Goal: Transaction & Acquisition: Purchase product/service

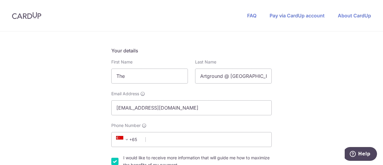
scroll to position [90, 0]
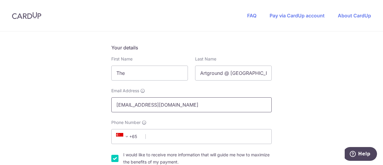
drag, startPoint x: 143, startPoint y: 104, endPoint x: 77, endPoint y: 95, distance: 67.0
type input "[EMAIL_ADDRESS][DOMAIN_NAME]"
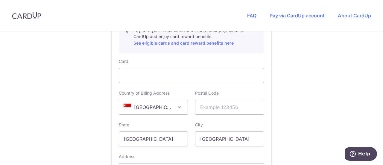
scroll to position [359, 0]
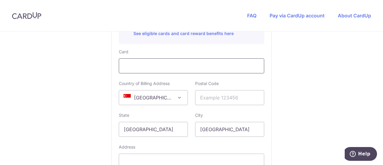
type input "86083809"
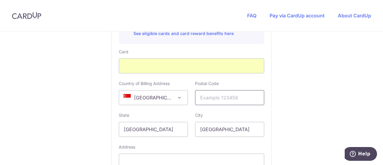
click at [206, 94] on input "text" at bounding box center [229, 97] width 69 height 15
type input "275748"
type input "[STREET_ADDRESS], #01-20"
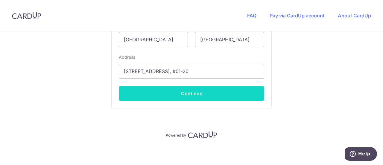
click at [221, 97] on button "Continue" at bounding box center [191, 93] width 145 height 15
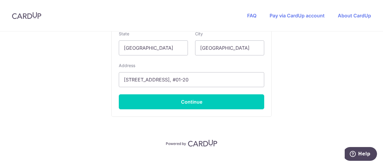
scroll to position [169, 0]
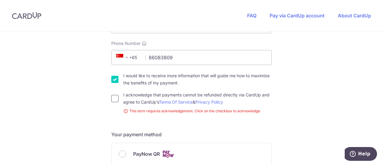
click at [114, 99] on input "I acknowledge that payments cannot be refunded directly via CardUp and agree to…" at bounding box center [114, 98] width 7 height 7
checkbox input "true"
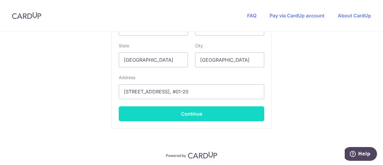
scroll to position [438, 0]
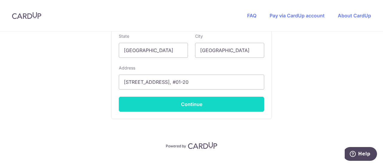
click at [219, 105] on button "Continue" at bounding box center [191, 104] width 145 height 15
type input "**** 6264"
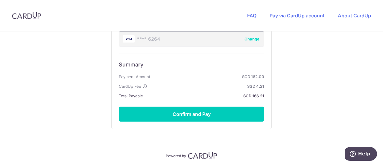
scroll to position [396, 0]
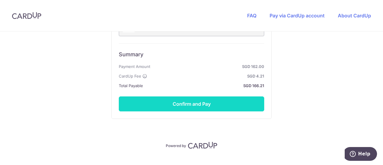
click at [226, 103] on button "Confirm and Pay" at bounding box center [191, 103] width 145 height 15
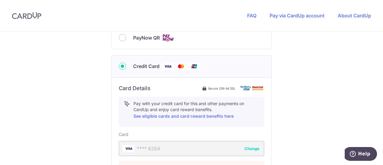
scroll to position [336, 0]
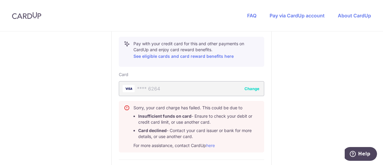
click at [228, 88] on div "**** 6264 Change" at bounding box center [191, 88] width 145 height 15
click at [251, 86] on button "Change" at bounding box center [251, 89] width 15 height 6
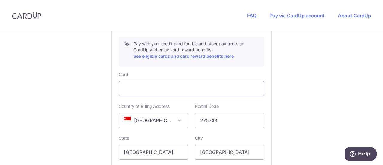
click at [177, 91] on div at bounding box center [191, 88] width 145 height 15
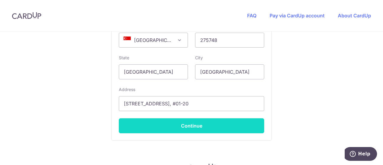
scroll to position [426, 0]
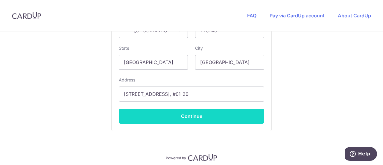
click at [200, 114] on button "Continue" at bounding box center [191, 116] width 145 height 15
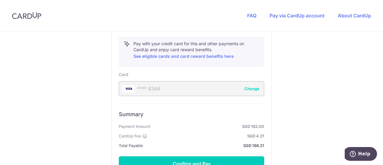
scroll to position [406, 0]
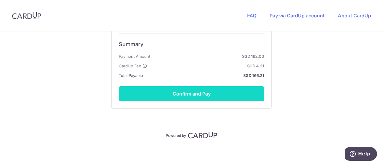
click at [201, 97] on button "Confirm and Pay" at bounding box center [191, 93] width 145 height 15
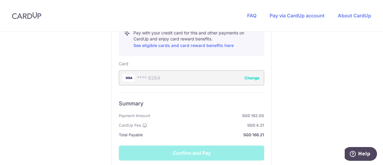
scroll to position [376, 0]
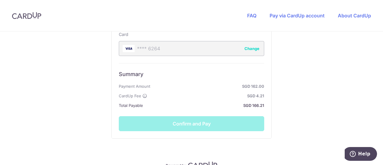
click at [181, 123] on div "Summary Payment Amount SGD 162.00 CardUp Fee SGD 4.21 Total Payable SGD 166.21 …" at bounding box center [191, 97] width 145 height 68
